Goal: Task Accomplishment & Management: Complete application form

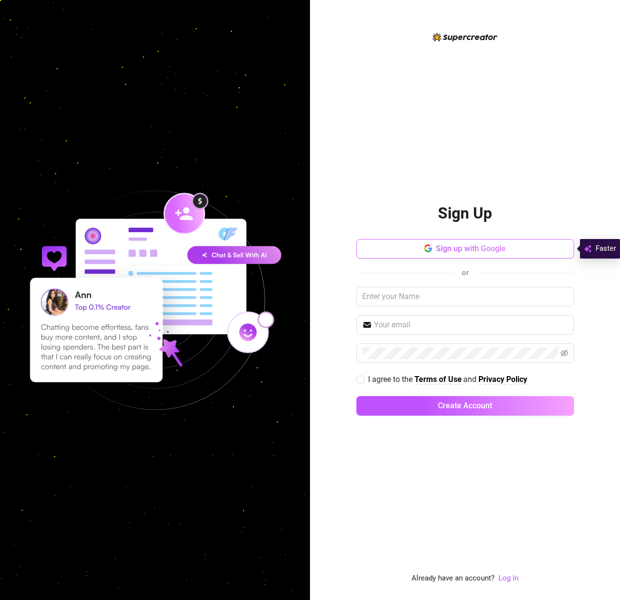
click at [490, 253] on span "Sign up with Google" at bounding box center [471, 248] width 70 height 9
click at [457, 295] on input "text" at bounding box center [465, 297] width 218 height 20
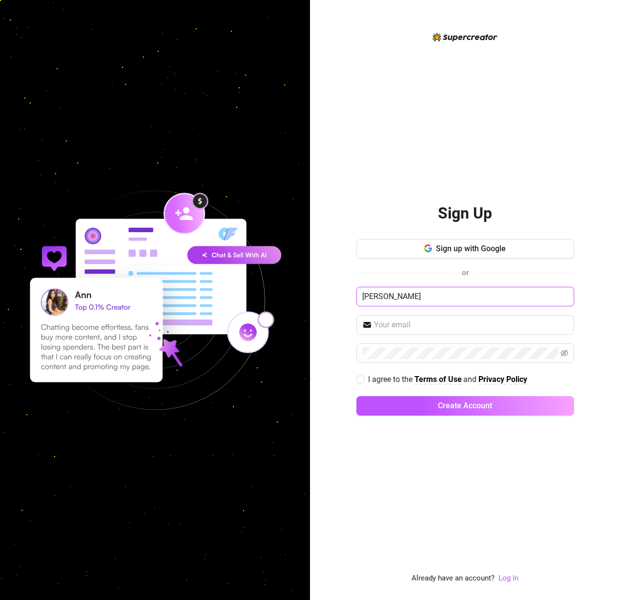
type input "[PERSON_NAME]"
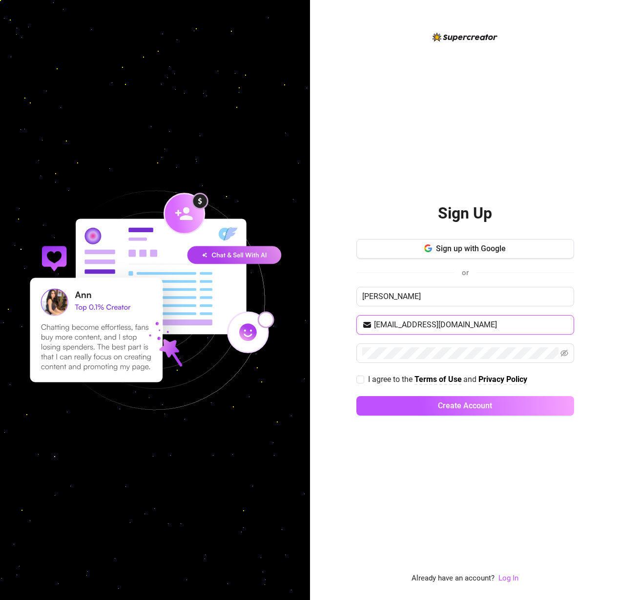
type input "[EMAIL_ADDRESS][DOMAIN_NAME]"
click at [562, 351] on icon "eye-invisible" at bounding box center [564, 353] width 8 height 7
click at [364, 377] on span at bounding box center [360, 380] width 8 height 8
click at [363, 377] on input "I agree to the Terms of Use and Privacy Policy" at bounding box center [359, 379] width 7 height 7
checkbox input "true"
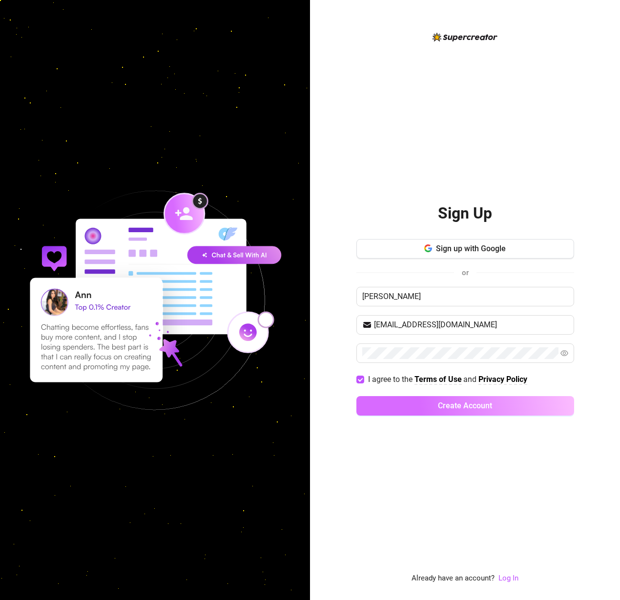
click at [414, 402] on button "Create Account" at bounding box center [465, 406] width 218 height 20
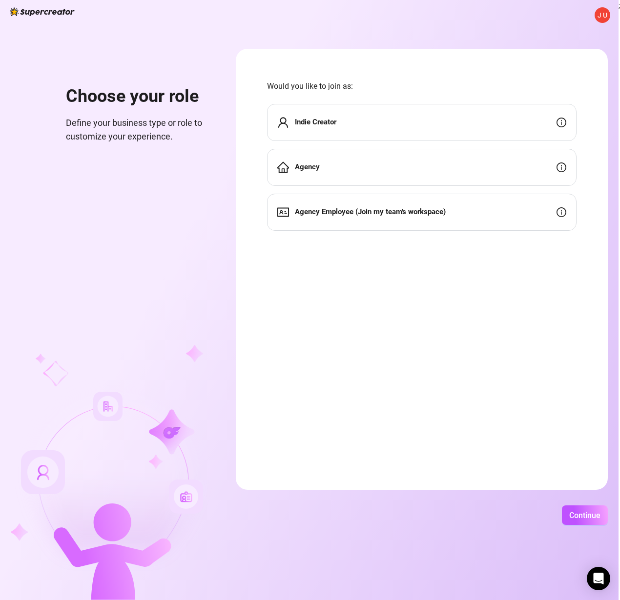
click at [431, 214] on strong "Agency Employee (Join my team's workspace)" at bounding box center [370, 211] width 151 height 9
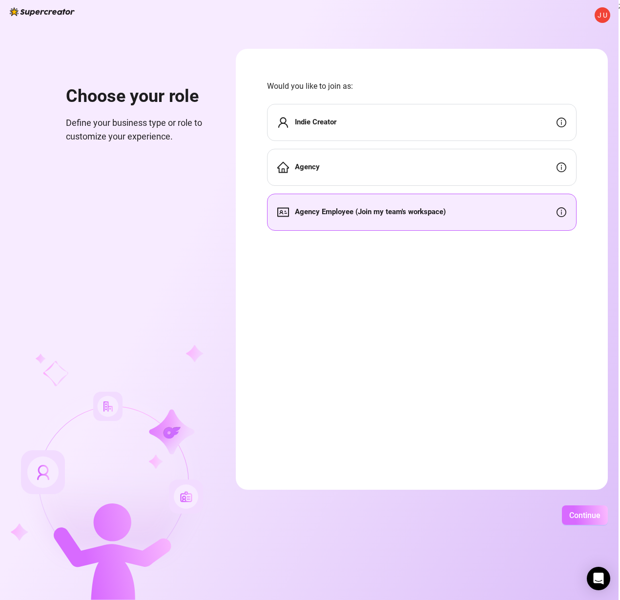
click at [583, 508] on button "Continue" at bounding box center [585, 516] width 46 height 20
